Goal: Obtain resource: Download file/media

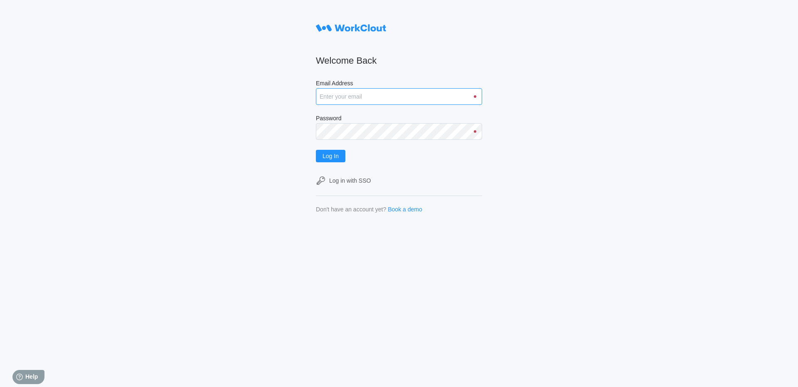
click at [362, 94] on input "Email Address" at bounding box center [399, 96] width 166 height 17
type input "[EMAIL_ADDRESS][DOMAIN_NAME]"
click at [316, 150] on button "Log In" at bounding box center [331, 156] width 30 height 12
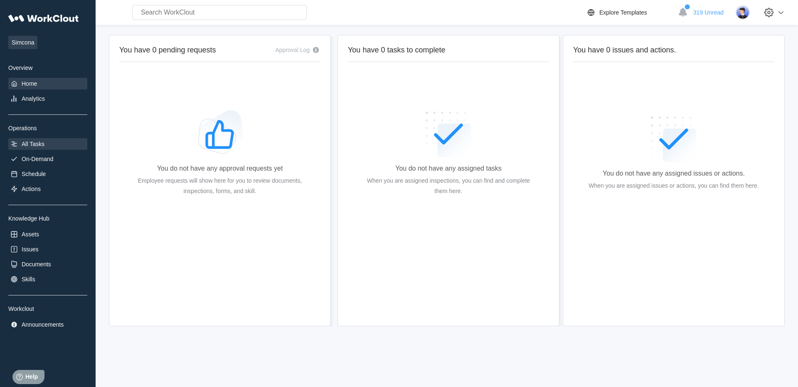
click at [50, 145] on div "All Tasks" at bounding box center [47, 144] width 79 height 12
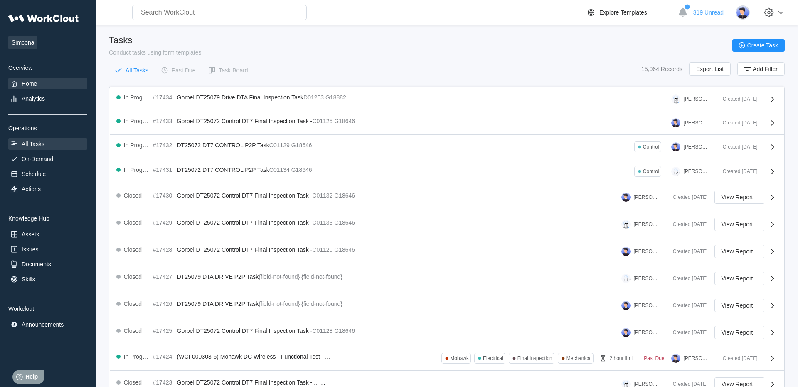
click at [28, 85] on div "Home" at bounding box center [29, 83] width 15 height 7
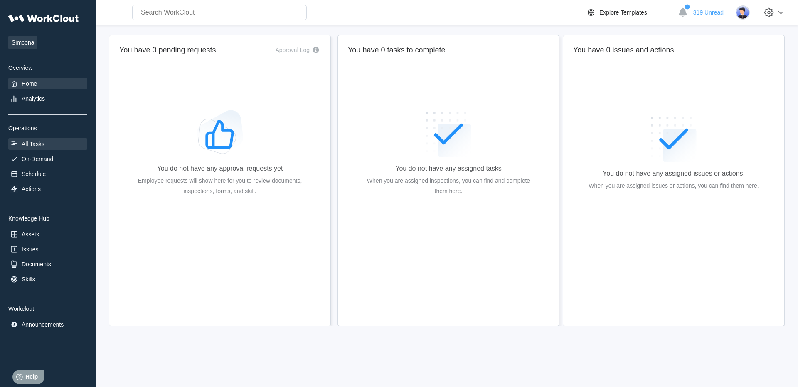
click at [32, 147] on div "All Tasks" at bounding box center [33, 143] width 23 height 7
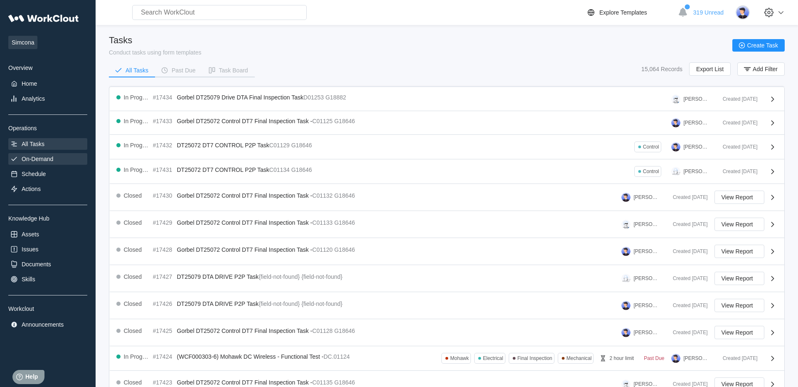
click at [32, 162] on div "On-Demand" at bounding box center [38, 158] width 32 height 7
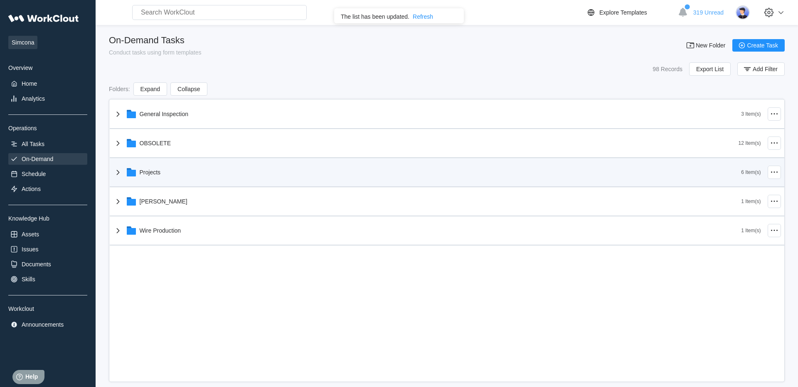
click at [164, 179] on div "Projects" at bounding box center [427, 172] width 628 height 22
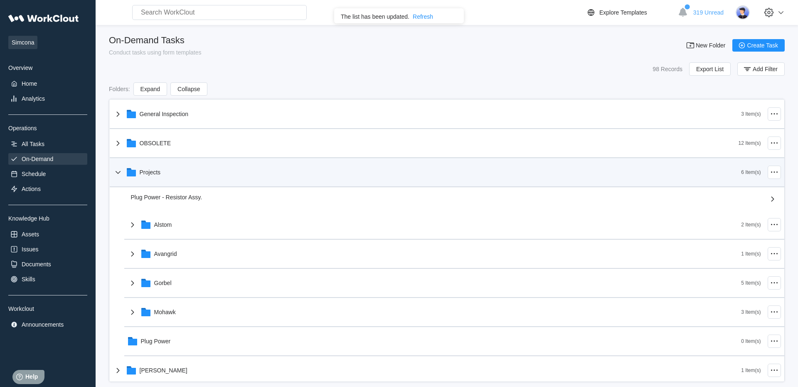
click at [168, 172] on div "Projects" at bounding box center [427, 172] width 628 height 22
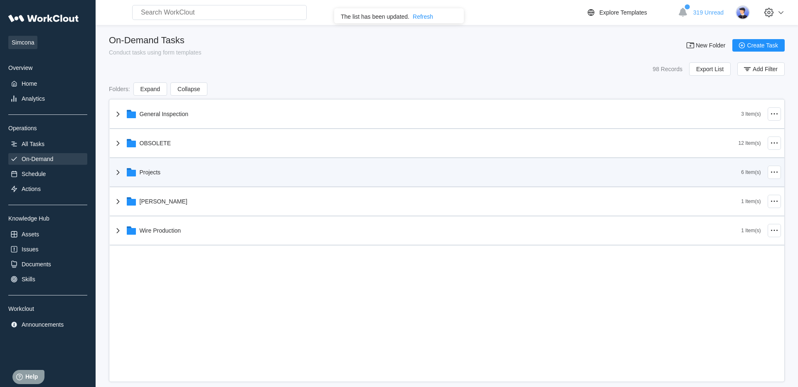
click at [176, 170] on div "Projects" at bounding box center [427, 172] width 628 height 22
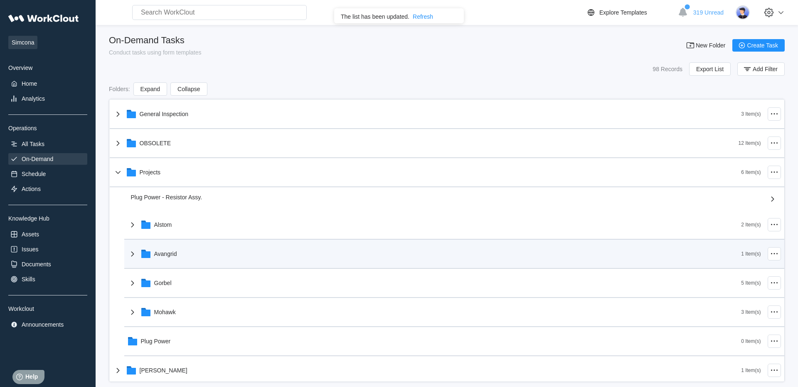
scroll to position [33, 0]
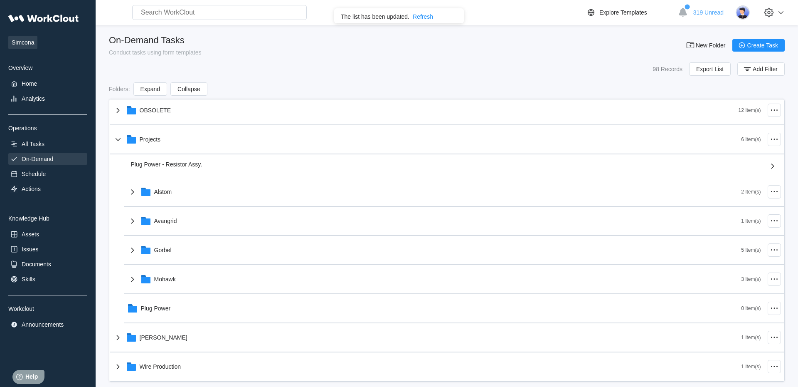
click at [21, 69] on div "Overview" at bounding box center [47, 67] width 79 height 7
click at [33, 94] on div "Analytics" at bounding box center [47, 99] width 79 height 12
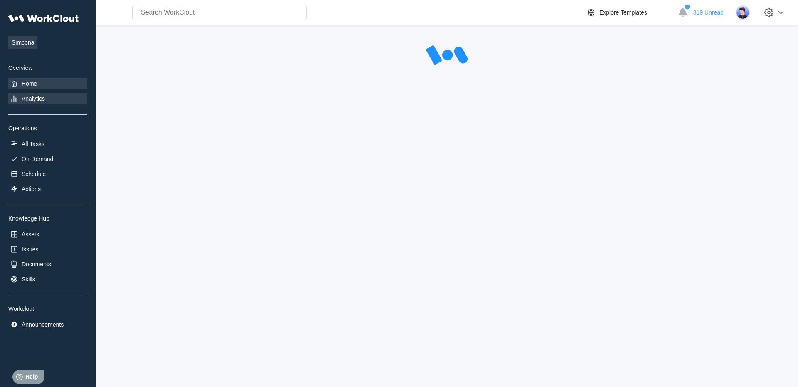
click at [39, 84] on div "Home" at bounding box center [47, 84] width 79 height 12
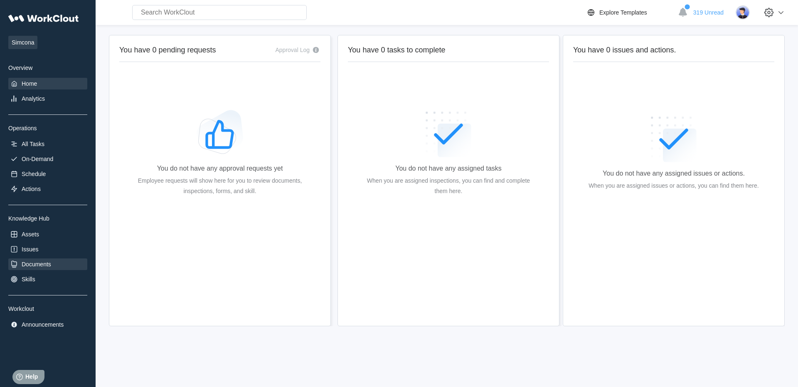
click at [44, 265] on div "Documents" at bounding box center [37, 264] width 30 height 7
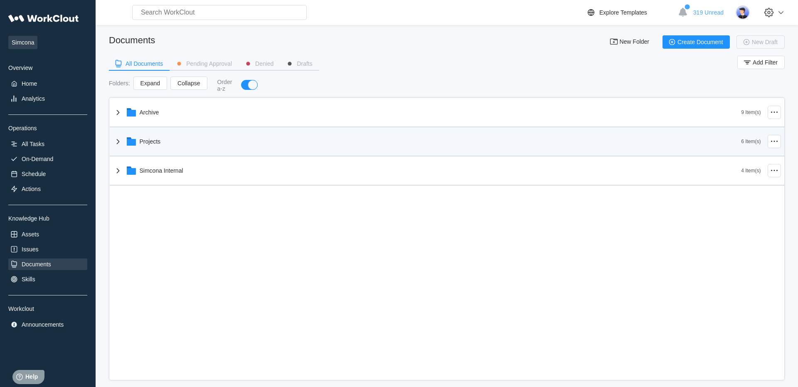
click at [164, 148] on div "Projects" at bounding box center [427, 142] width 628 height 22
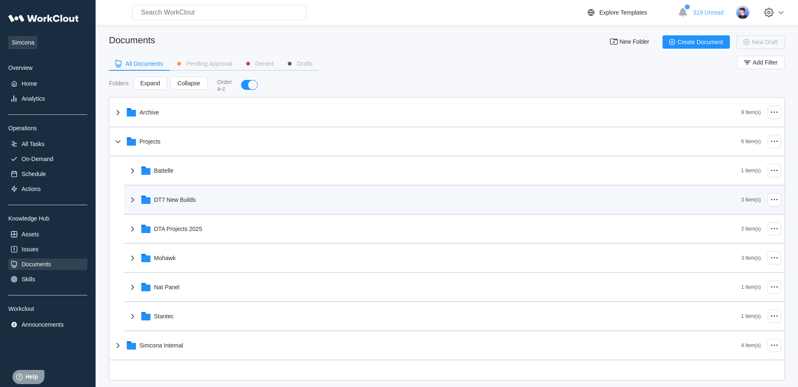
drag, startPoint x: 224, startPoint y: 203, endPoint x: 195, endPoint y: 202, distance: 29.1
click at [223, 203] on div "DT7 New Builds" at bounding box center [435, 200] width 614 height 22
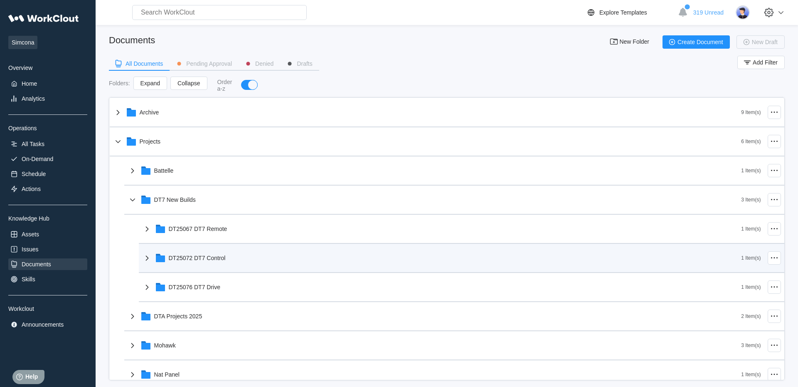
click at [222, 256] on div "DT25072 DT7 Control" at bounding box center [197, 257] width 57 height 7
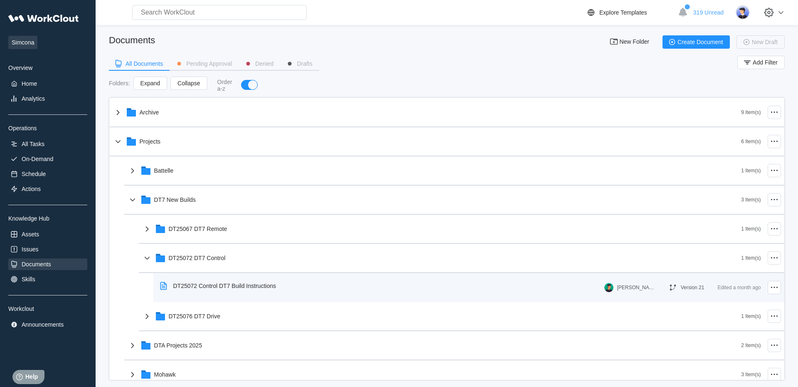
click at [224, 291] on div "DT25072 Control DT7 Build Instructions" at bounding box center [220, 285] width 126 height 19
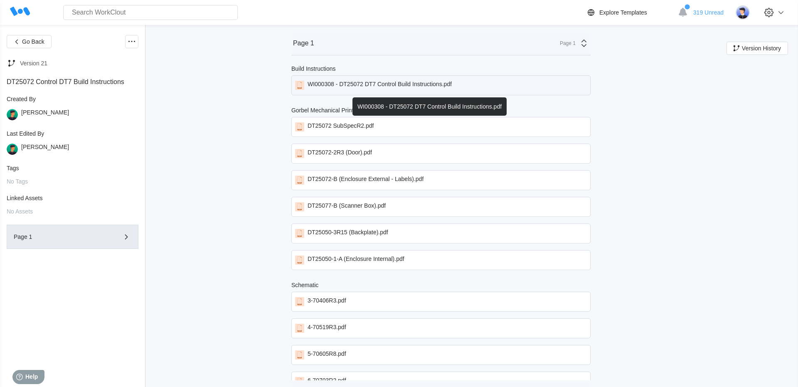
click at [392, 86] on div "WI000308 - DT25072 DT7 Control Build Instructions.pdf" at bounding box center [380, 85] width 144 height 9
